Goal: Information Seeking & Learning: Learn about a topic

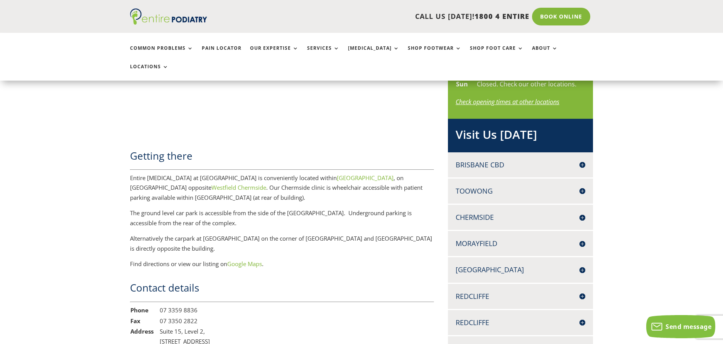
scroll to position [27, 0]
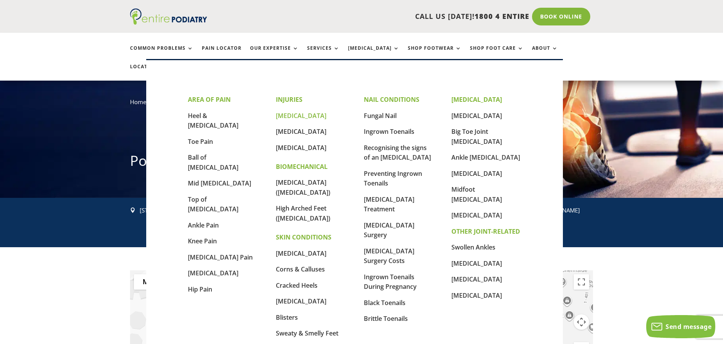
click at [310, 113] on link "[MEDICAL_DATA]" at bounding box center [301, 115] width 51 height 8
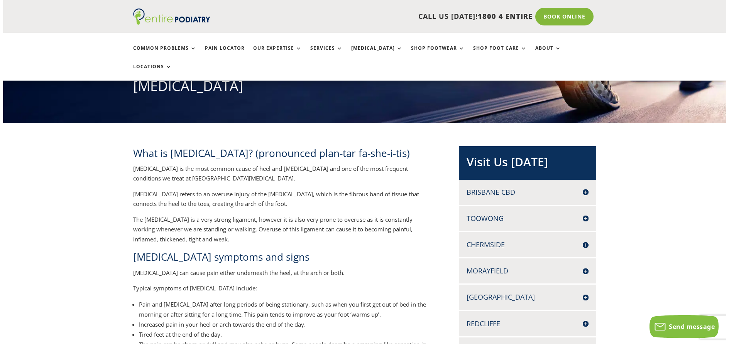
scroll to position [222, 0]
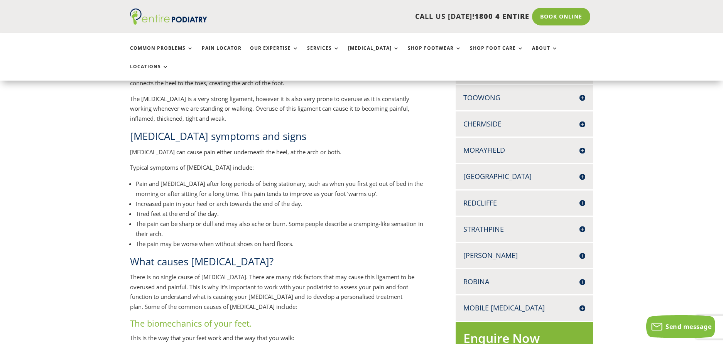
click at [490, 119] on h4 "Chermside" at bounding box center [524, 124] width 122 height 10
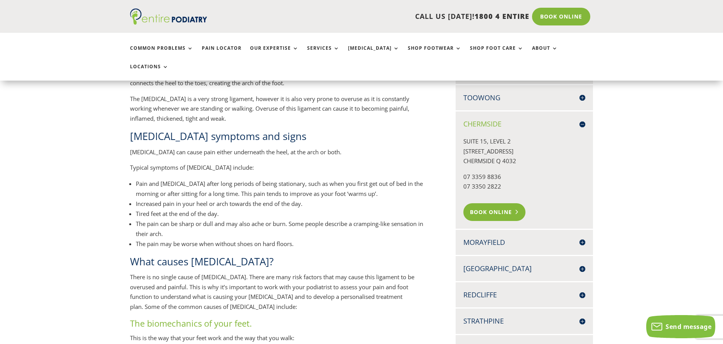
click at [503, 203] on link "Book Online" at bounding box center [494, 212] width 62 height 18
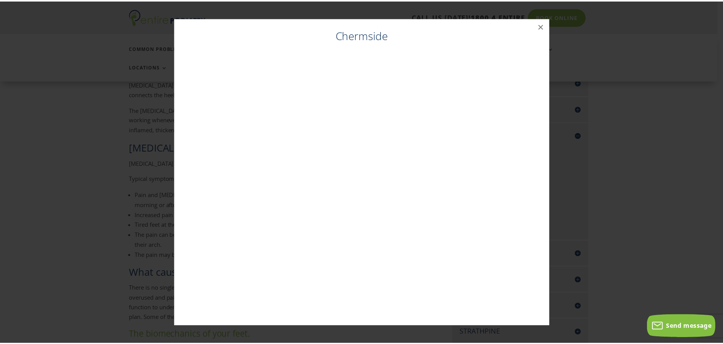
scroll to position [211, 0]
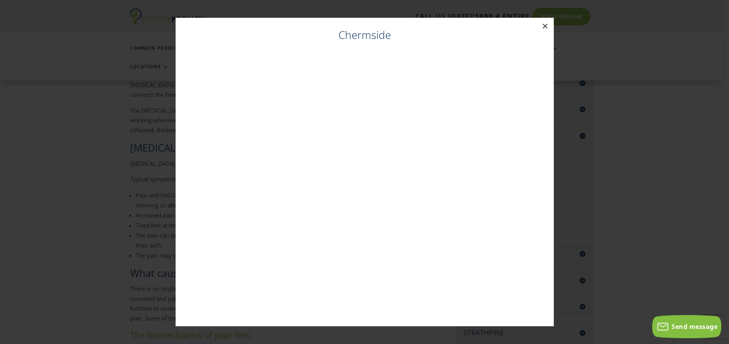
click at [545, 20] on button "×" at bounding box center [545, 26] width 17 height 17
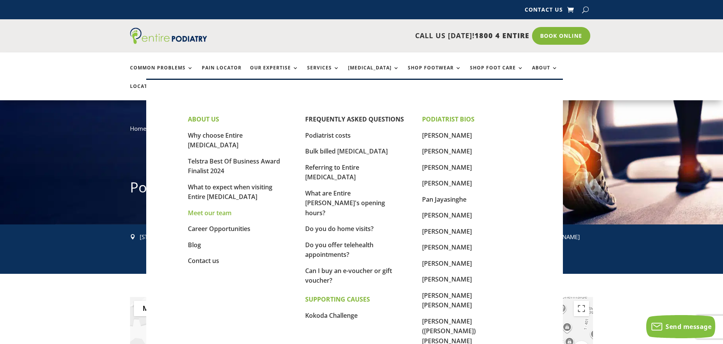
click at [218, 209] on link "Meet our team" at bounding box center [210, 213] width 44 height 8
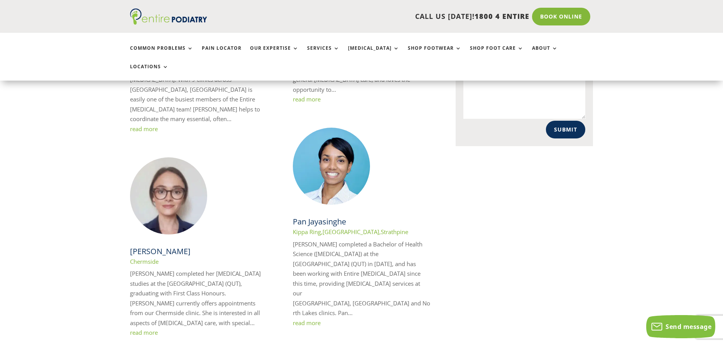
scroll to position [562, 0]
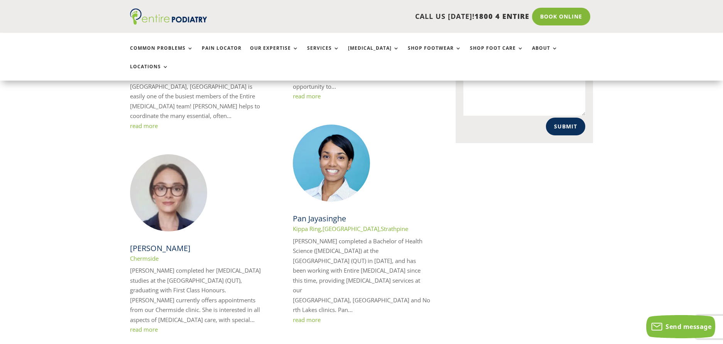
click at [140, 326] on link "read more" at bounding box center [144, 330] width 28 height 8
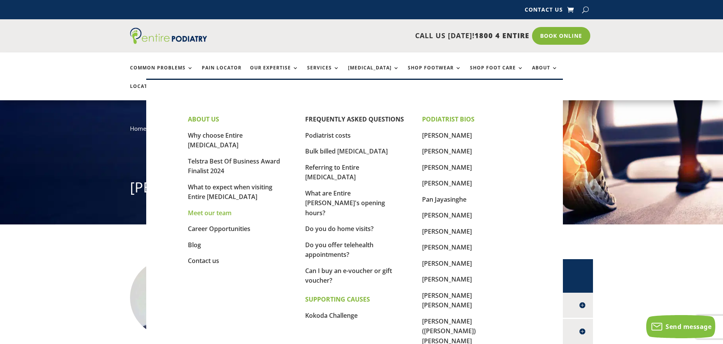
click at [207, 209] on link "Meet our team" at bounding box center [210, 213] width 44 height 8
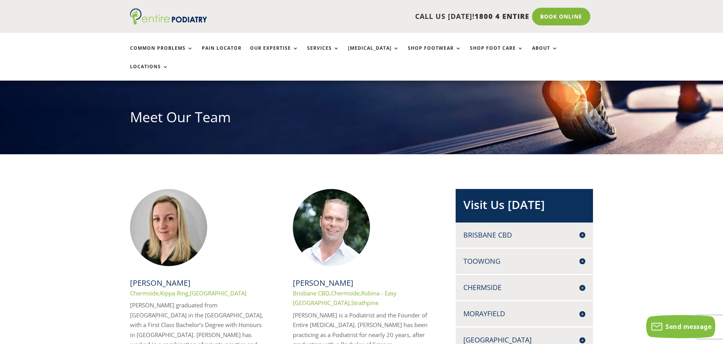
scroll to position [77, 0]
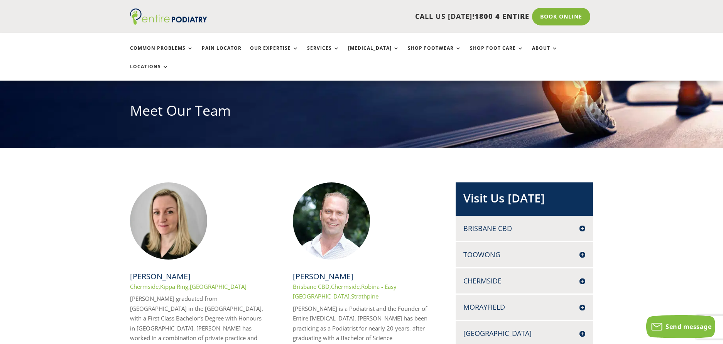
click at [495, 276] on h4 "Chermside" at bounding box center [524, 281] width 122 height 10
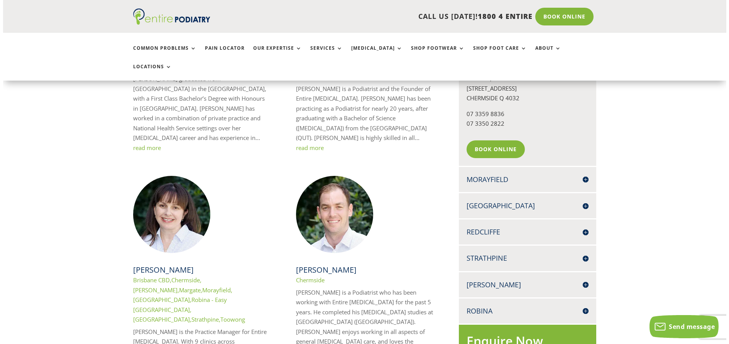
scroll to position [226, 0]
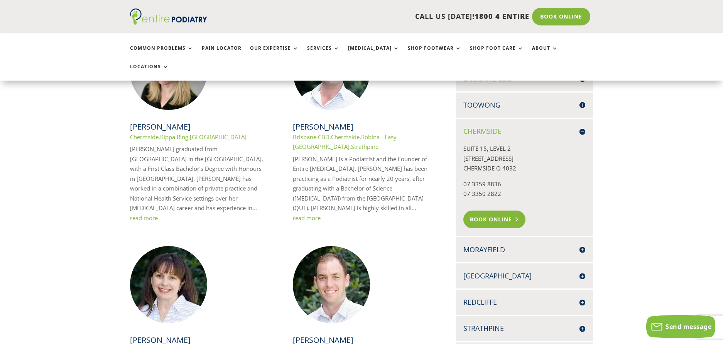
click at [493, 211] on link "Book Online" at bounding box center [494, 220] width 62 height 18
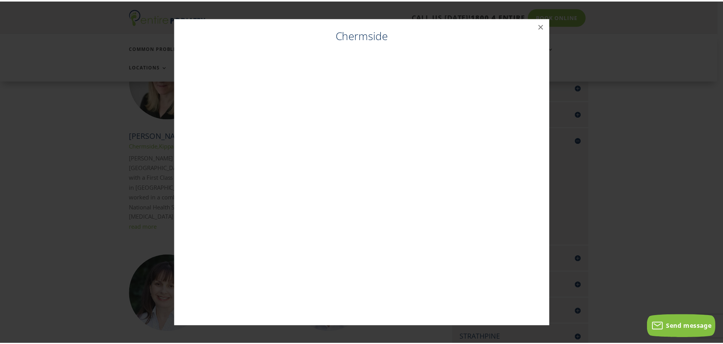
scroll to position [215, 0]
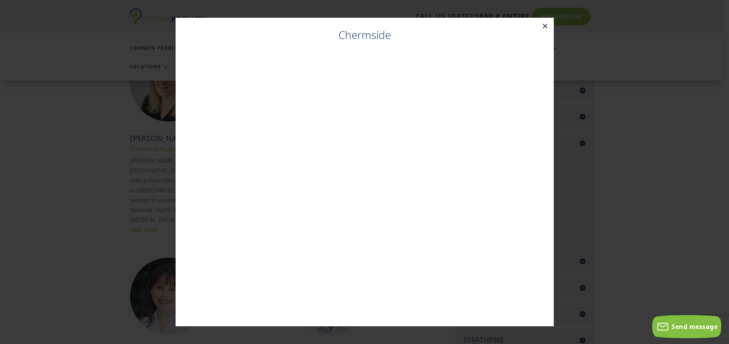
click at [545, 27] on button "×" at bounding box center [545, 26] width 17 height 17
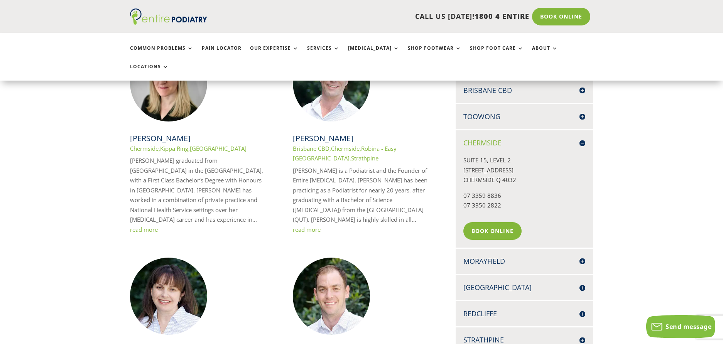
click at [140, 226] on link "read more" at bounding box center [144, 230] width 28 height 8
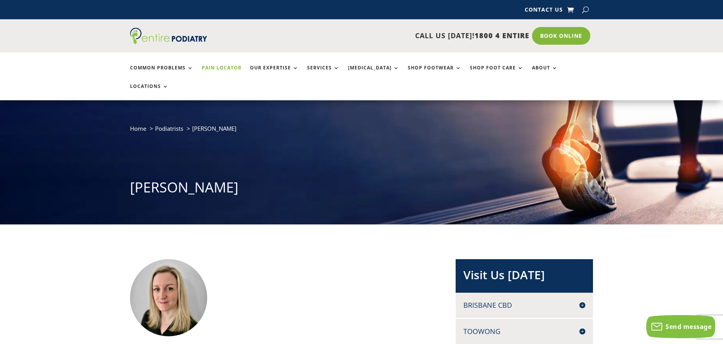
click at [215, 65] on link "Pain Locator" at bounding box center [222, 73] width 40 height 17
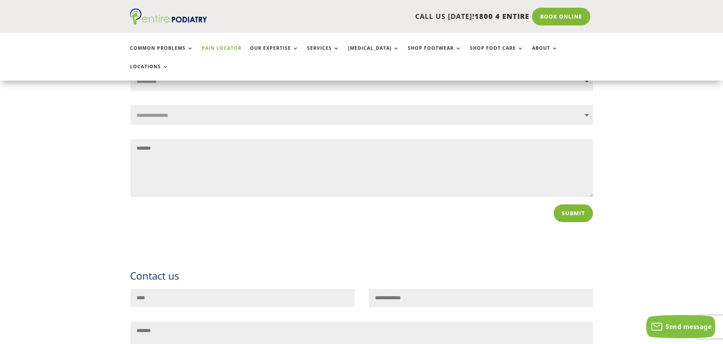
scroll to position [457, 0]
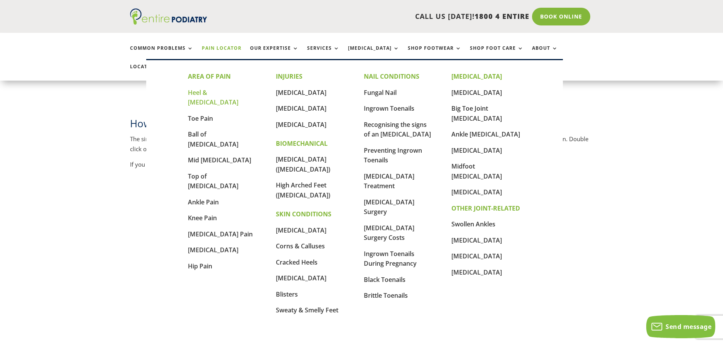
click at [201, 89] on link "Heel & [MEDICAL_DATA]" at bounding box center [213, 97] width 51 height 19
click at [298, 90] on link "[MEDICAL_DATA]" at bounding box center [301, 92] width 51 height 8
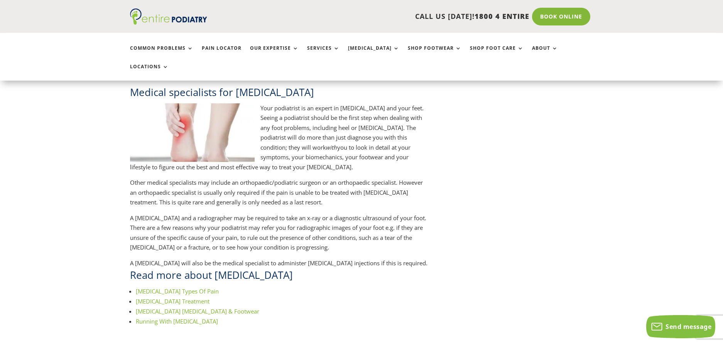
scroll to position [851, 0]
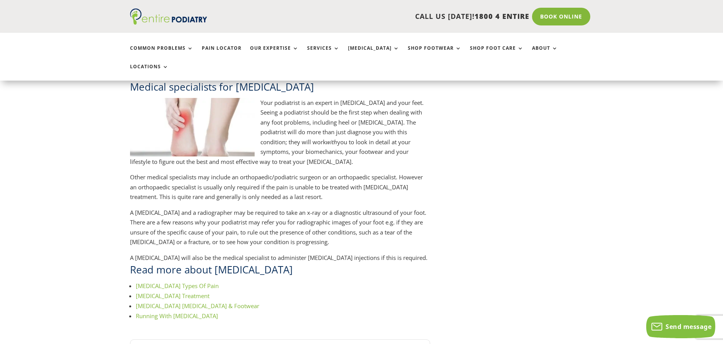
click at [211, 282] on link "Plantar Fasciitis Types Of Pain" at bounding box center [177, 286] width 83 height 8
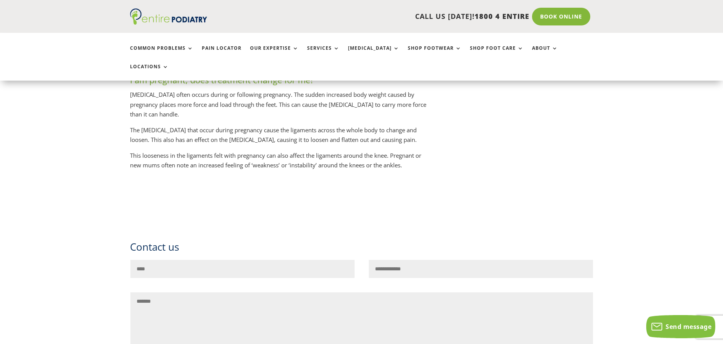
scroll to position [3229, 0]
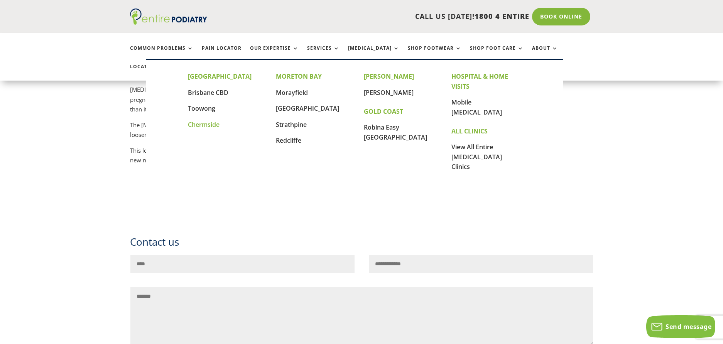
click at [200, 123] on link "Chermside" at bounding box center [204, 124] width 32 height 8
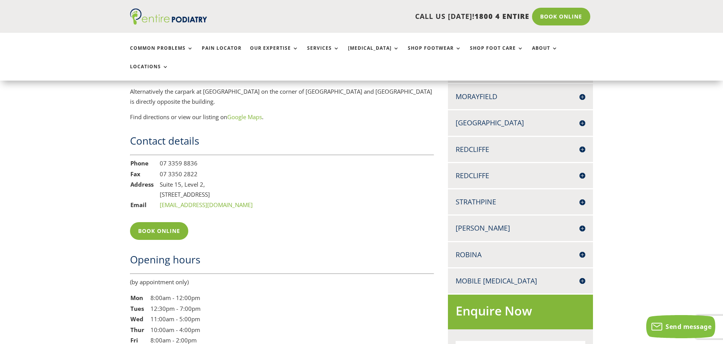
scroll to position [566, 0]
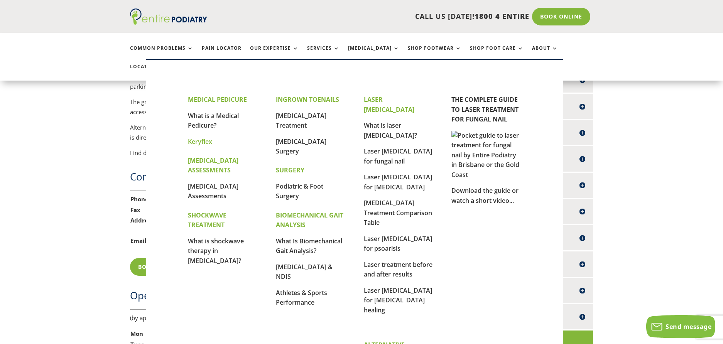
click at [202, 139] on link "Keryflex" at bounding box center [200, 141] width 24 height 8
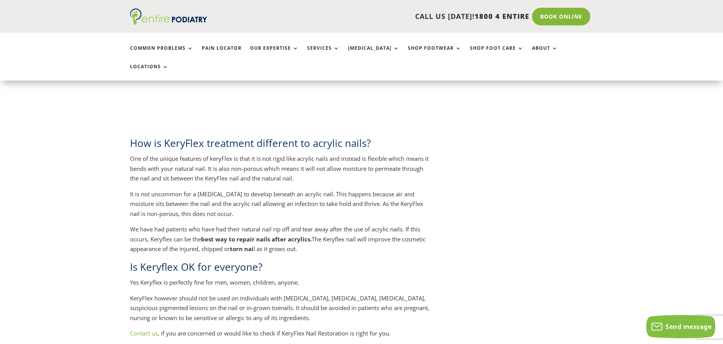
scroll to position [1043, 0]
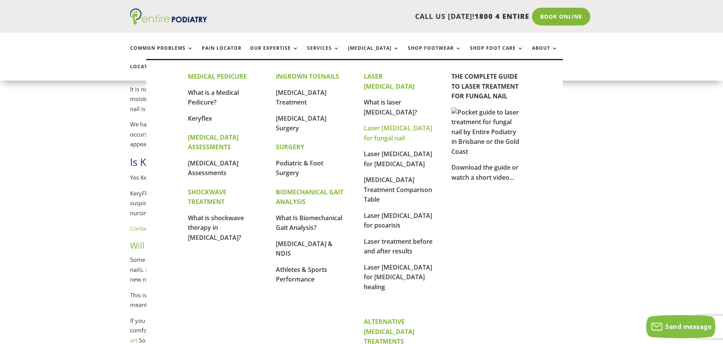
click at [390, 124] on link "Laser [MEDICAL_DATA] for fungal nail" at bounding box center [398, 133] width 68 height 19
